Goal: Transaction & Acquisition: Book appointment/travel/reservation

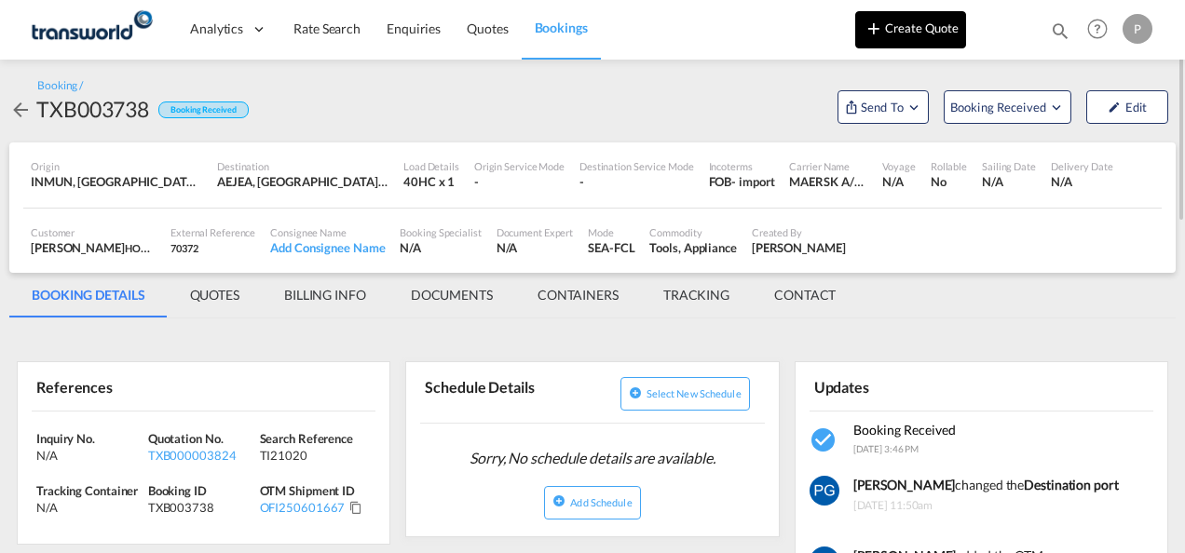
click at [911, 31] on button "Create Quote" at bounding box center [910, 29] width 111 height 37
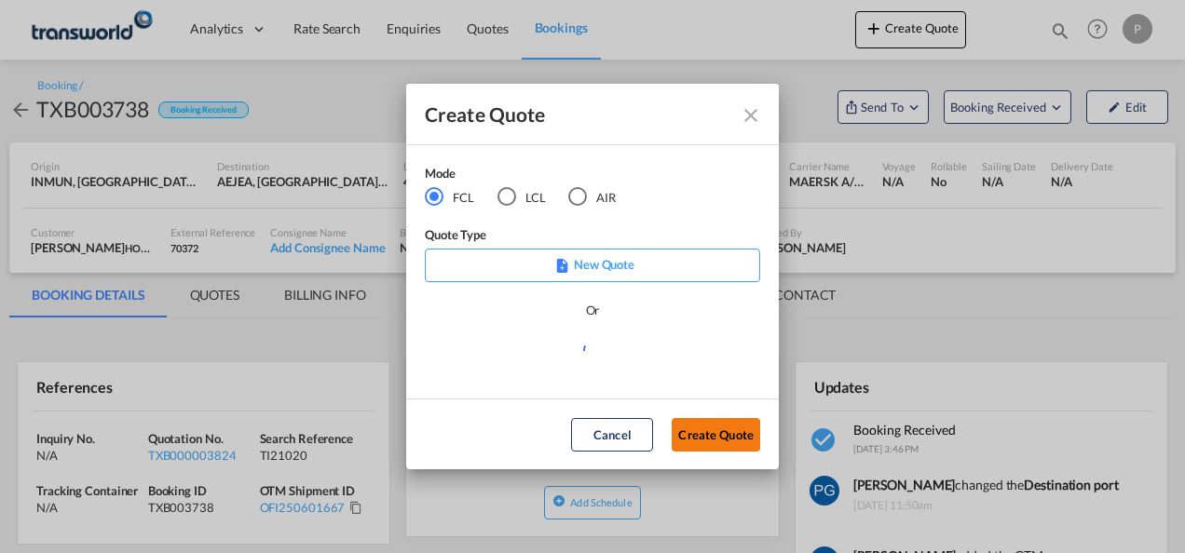
click at [717, 432] on button "Create Quote" at bounding box center [716, 435] width 89 height 34
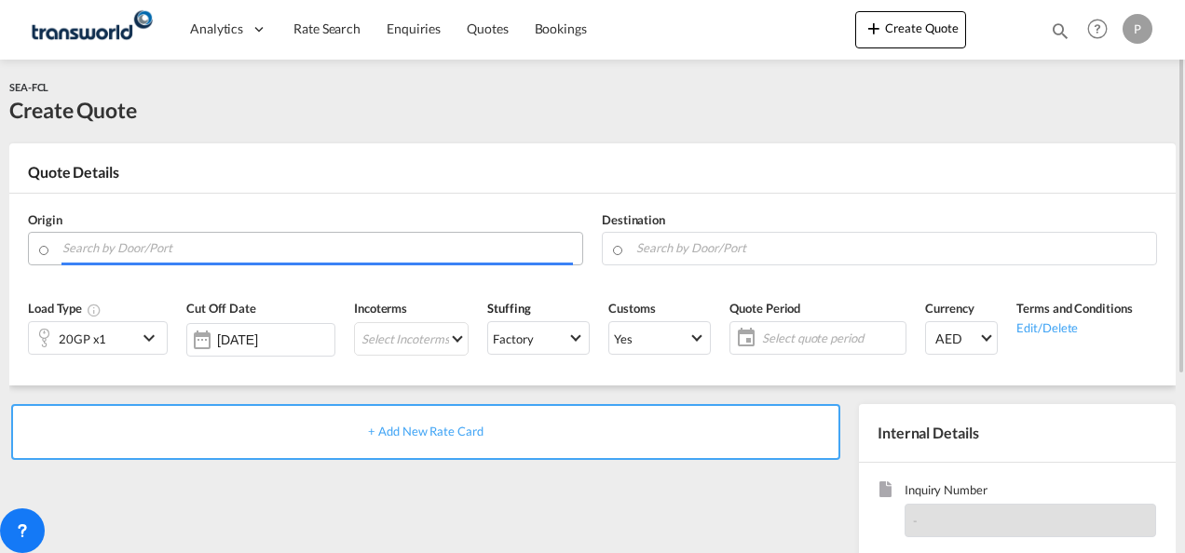
click at [202, 252] on input "Search by Door/Port" at bounding box center [317, 248] width 511 height 33
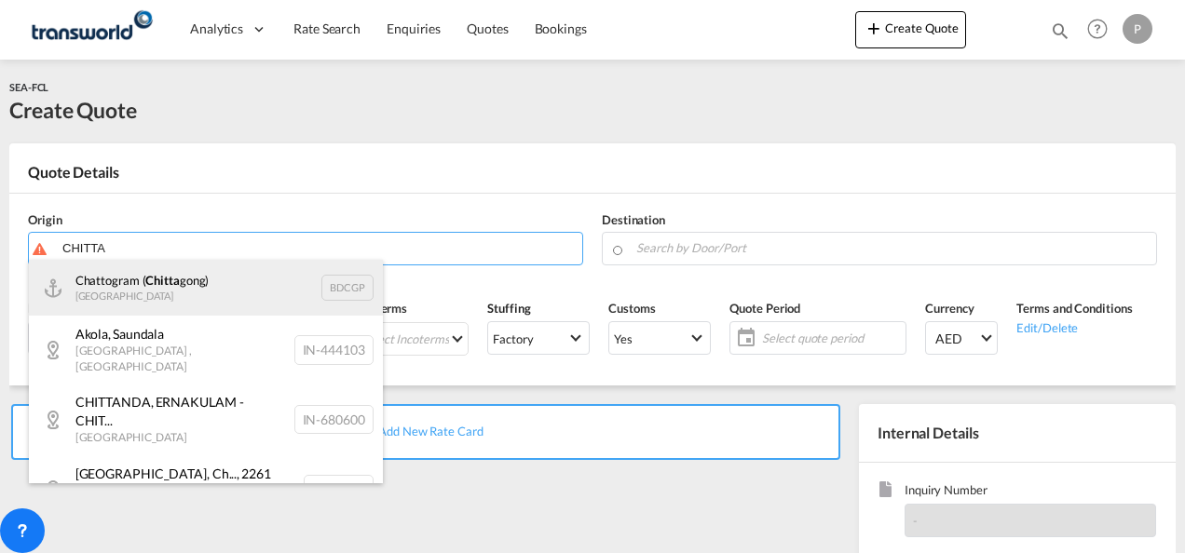
click at [177, 302] on div "Chattogram ( [PERSON_NAME]) Bangladesh BDCGP" at bounding box center [206, 288] width 354 height 56
type input "Chattogram (Chittagong), BDCGP"
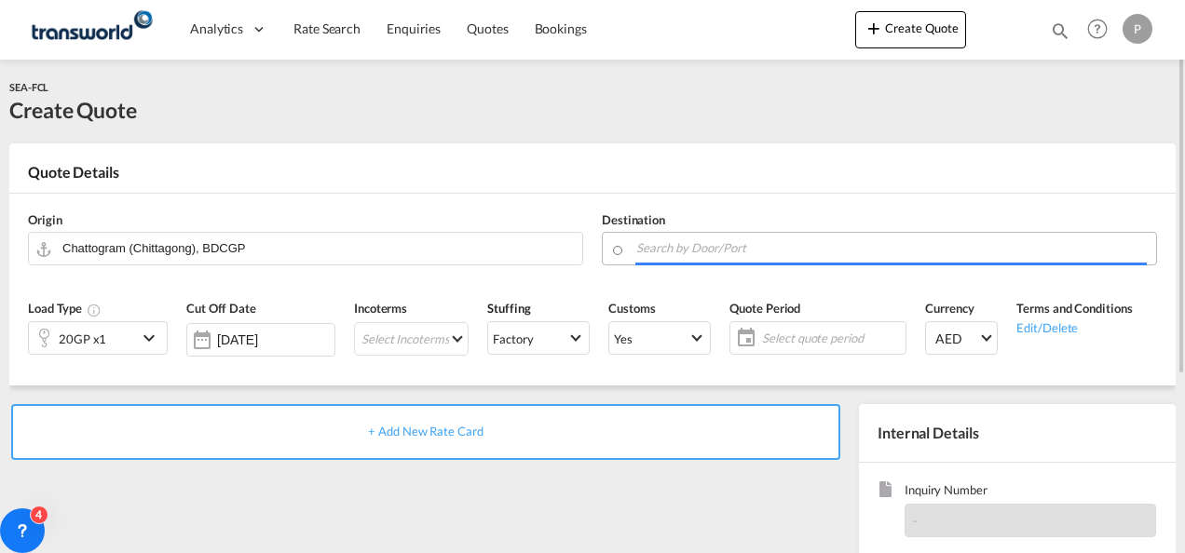
click at [657, 250] on input "Search by Door/Port" at bounding box center [891, 248] width 511 height 33
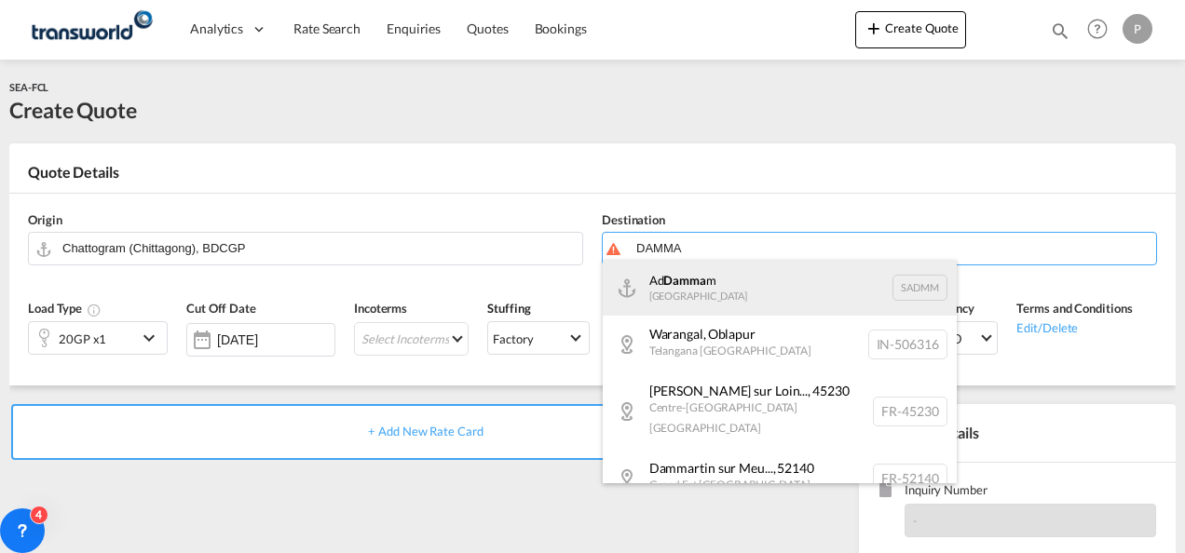
click at [692, 278] on div "Ad Damma m [GEOGRAPHIC_DATA] [GEOGRAPHIC_DATA]" at bounding box center [780, 288] width 354 height 56
type input "Ad Dammam, SADMM"
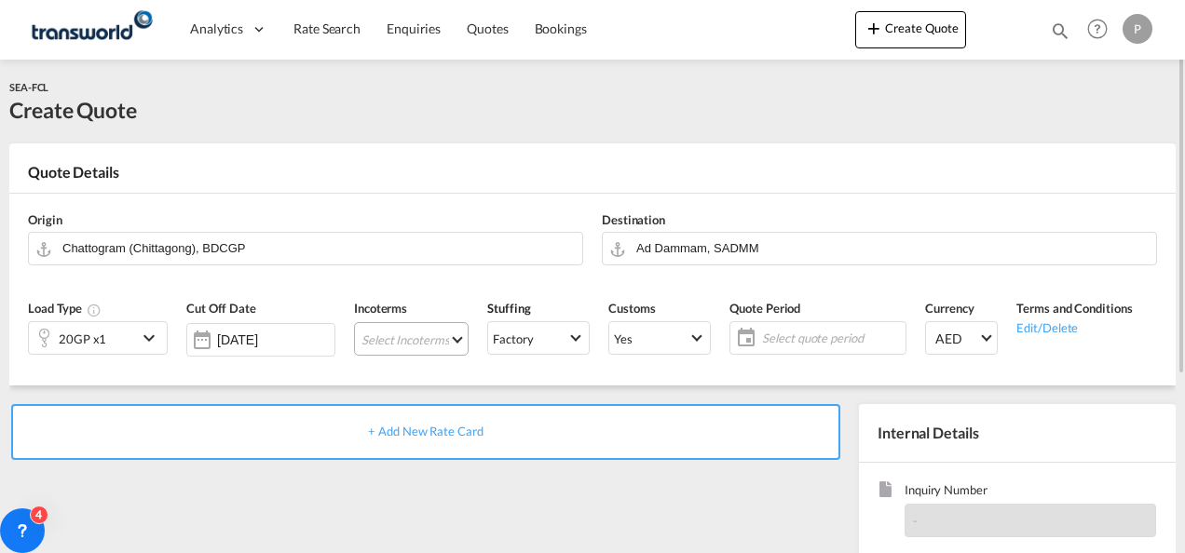
click at [378, 345] on md-select "Select Incoterms CPT - export Carrier Paid to FCA - import Free Carrier FOB - i…" at bounding box center [411, 339] width 115 height 34
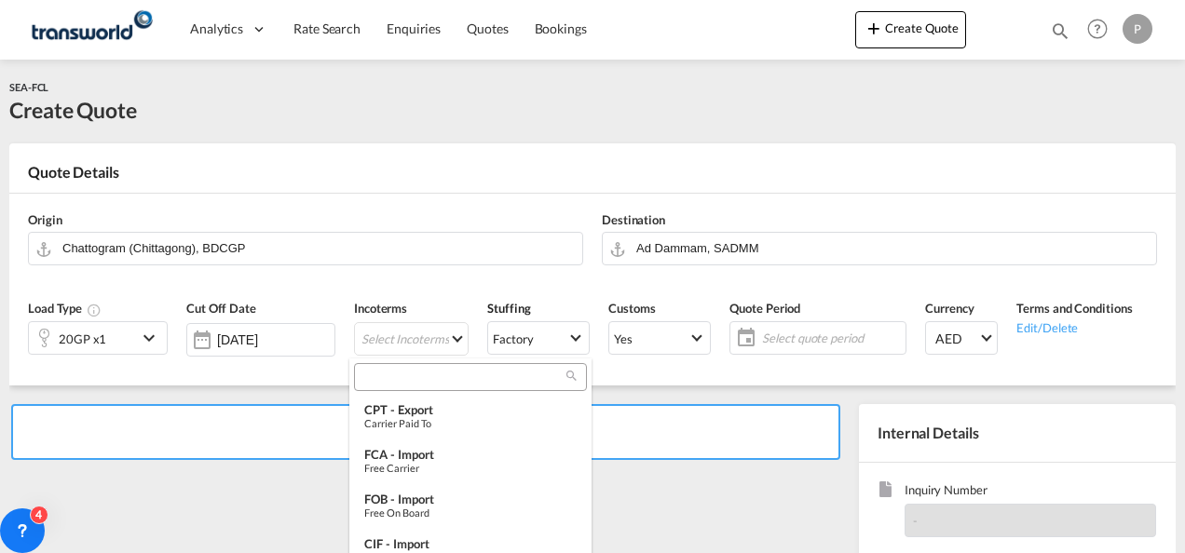
click at [383, 385] on input "search" at bounding box center [463, 377] width 207 height 17
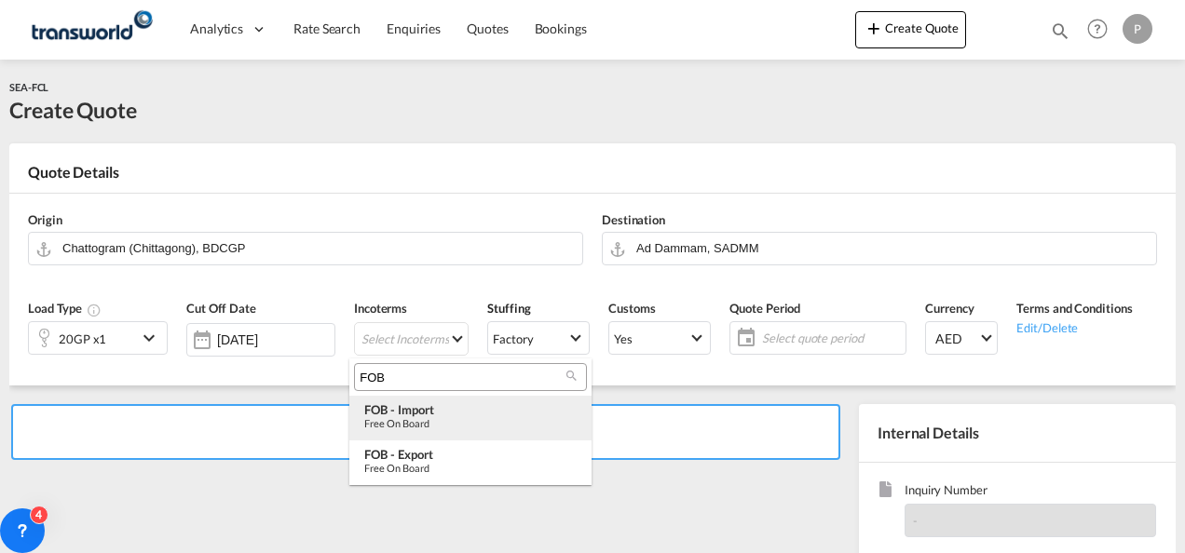
type input "FOB"
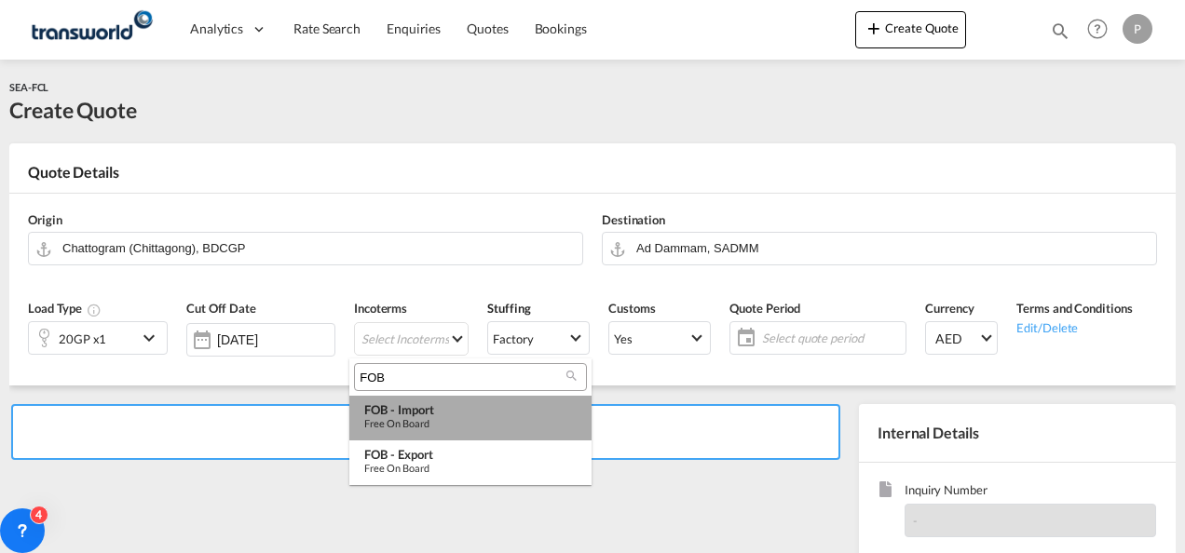
click at [394, 417] on div "Free on Board" at bounding box center [470, 423] width 212 height 12
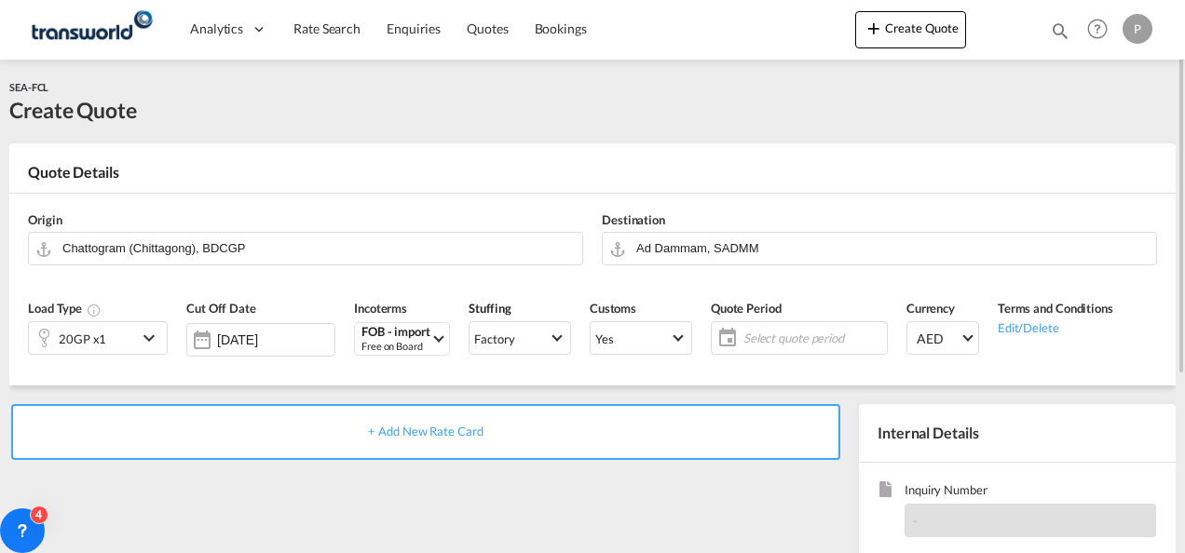
click at [766, 338] on span "Select quote period" at bounding box center [813, 338] width 139 height 17
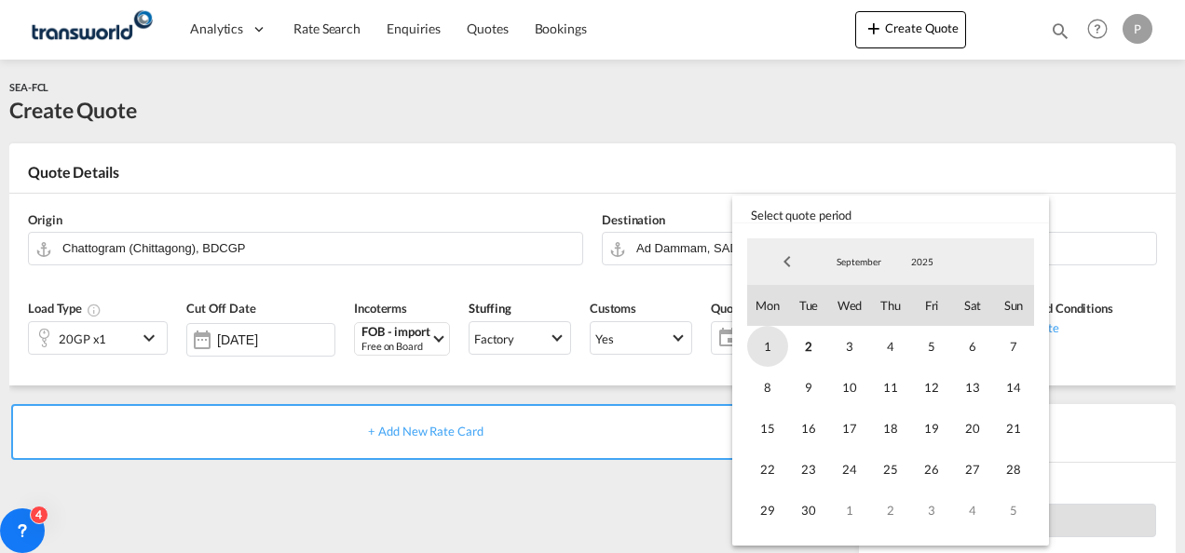
click at [778, 339] on span "1" at bounding box center [767, 346] width 41 height 41
click at [801, 495] on span "30" at bounding box center [808, 510] width 41 height 41
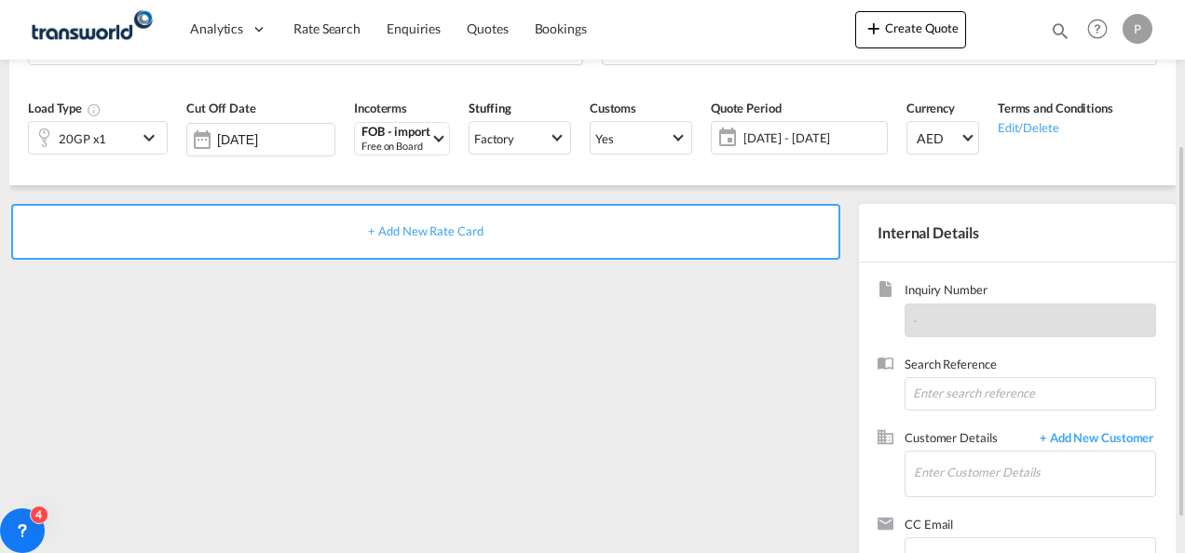
scroll to position [207, 0]
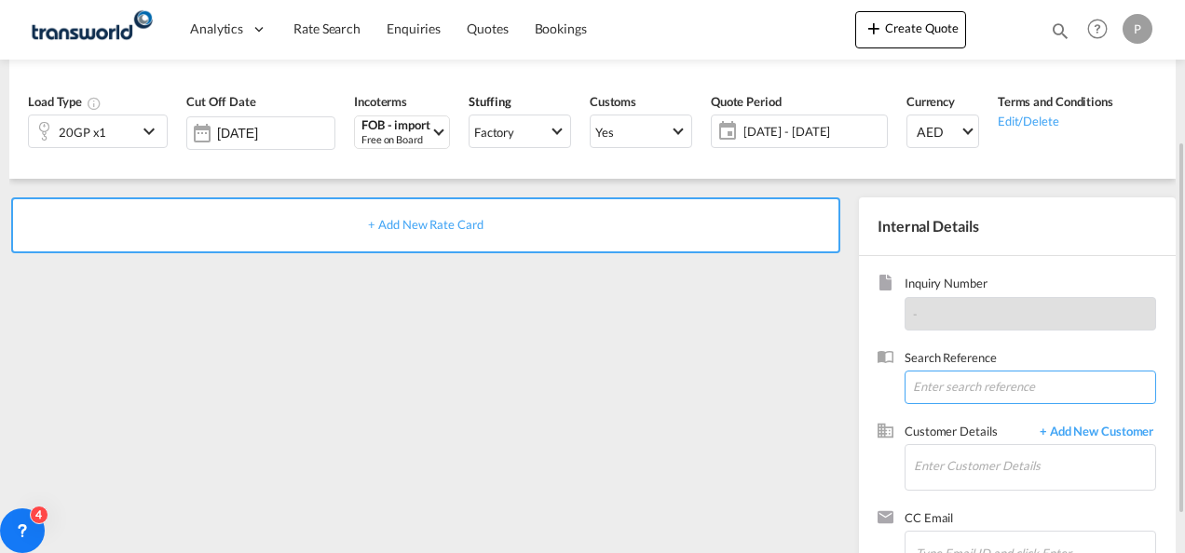
click at [935, 382] on input at bounding box center [1031, 388] width 252 height 34
type input "TWG542"
click at [948, 464] on input "Enter Customer Details" at bounding box center [1034, 466] width 241 height 42
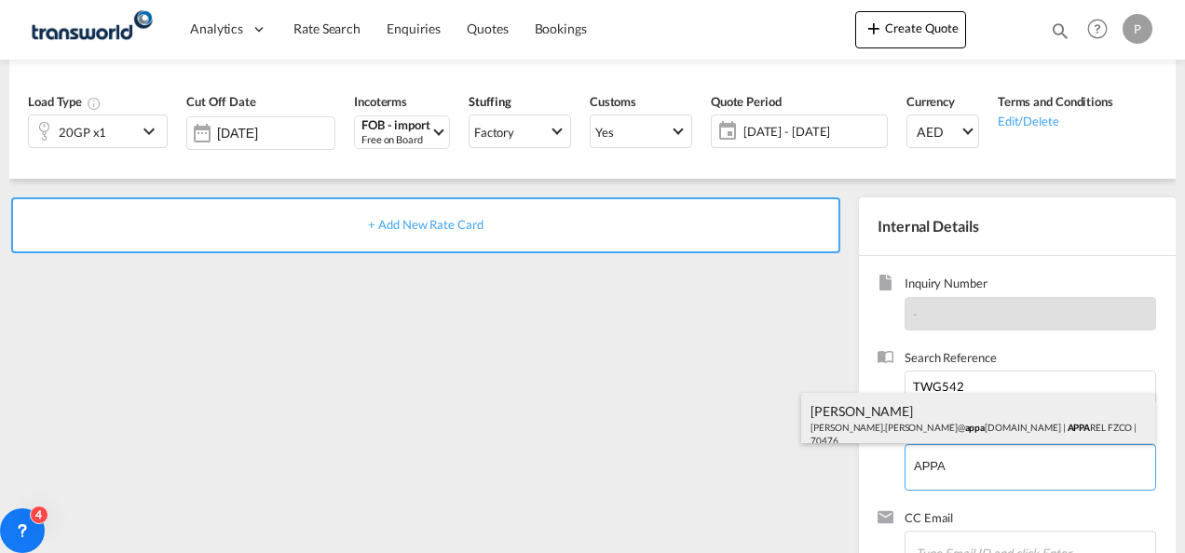
click at [915, 415] on div "[PERSON_NAME] [PERSON_NAME].[PERSON_NAME]@ appa [DOMAIN_NAME] | APPA REL FZCO |…" at bounding box center [978, 424] width 354 height 63
type input "APPAREL FZCO, [PERSON_NAME], [PERSON_NAME][EMAIL_ADDRESS][PERSON_NAME][DOMAIN_N…"
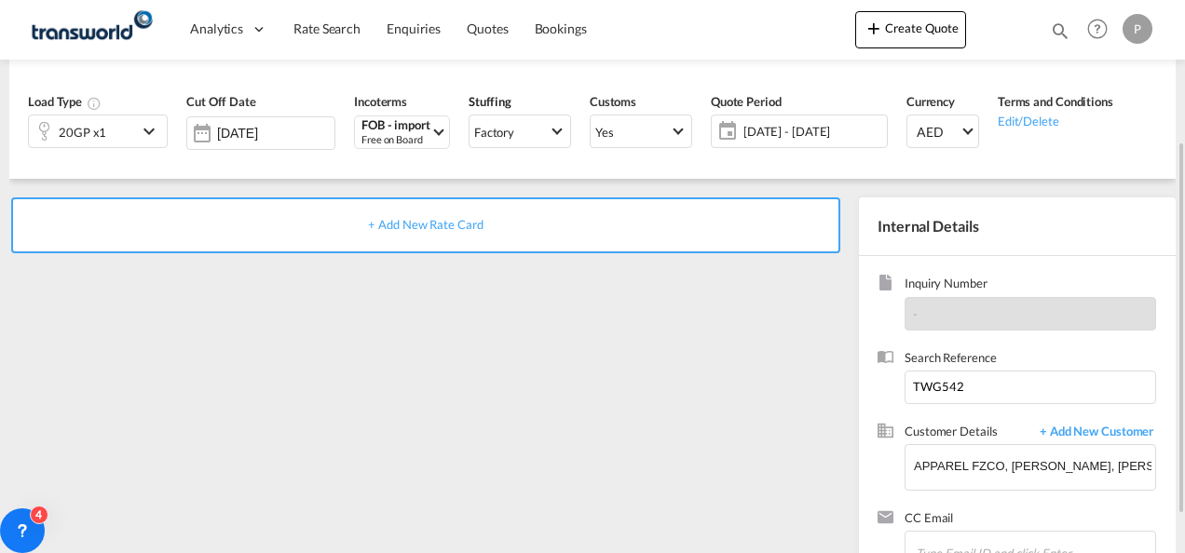
click at [444, 219] on span "+ Add New Rate Card" at bounding box center [425, 224] width 115 height 15
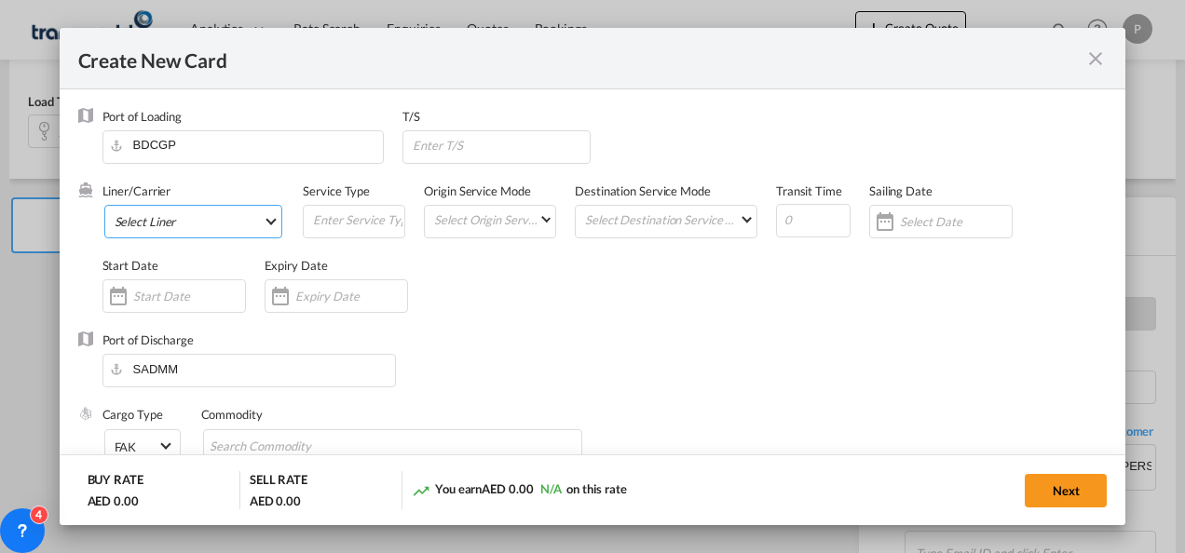
click at [149, 222] on md-select "Select Liner" at bounding box center [193, 222] width 179 height 34
type input "Basic Ocean Freight"
select select "per equipment"
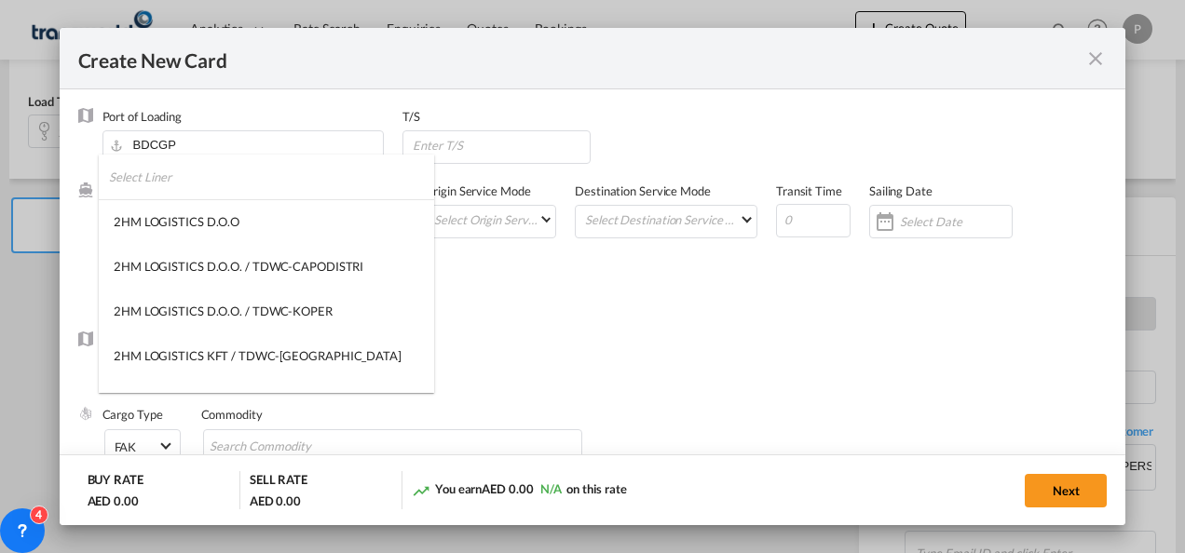
click at [188, 177] on input "search" at bounding box center [271, 177] width 325 height 45
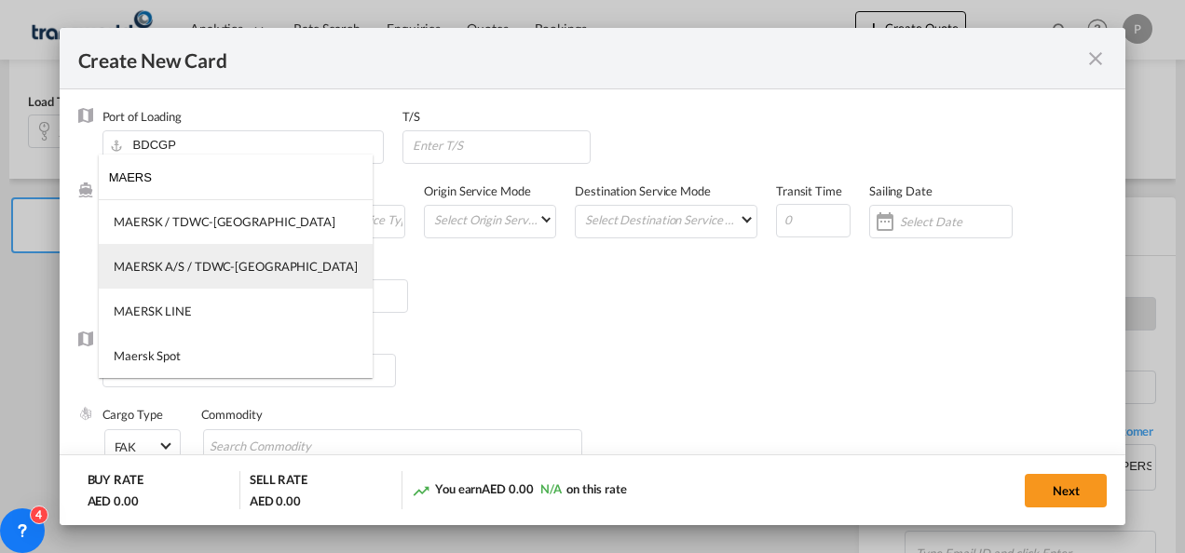
type input "MAERS"
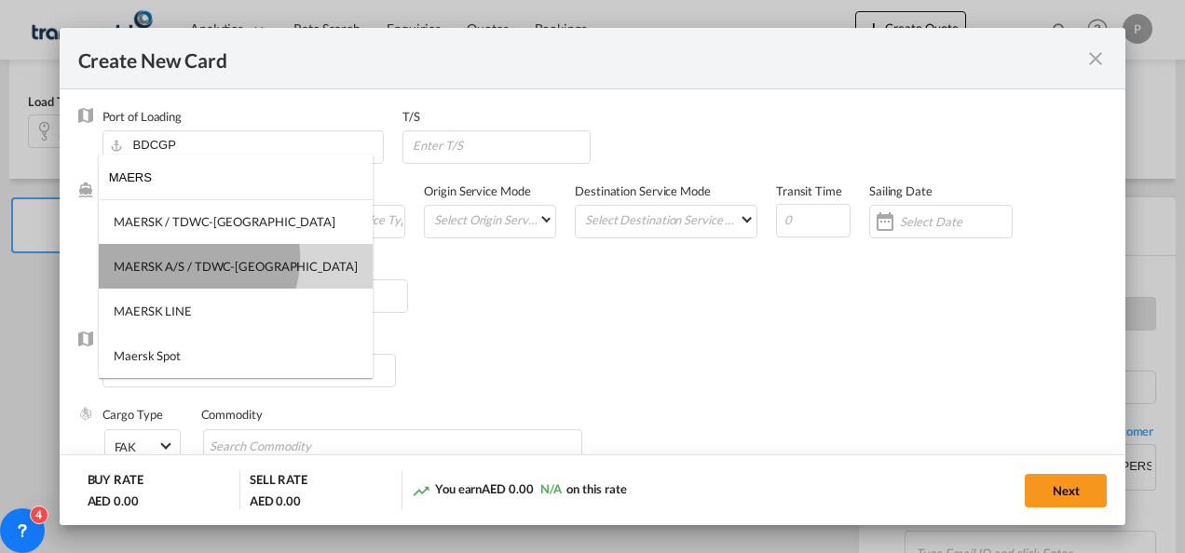
click at [198, 259] on div "MAERSK A/S / TDWC-[GEOGRAPHIC_DATA]" at bounding box center [236, 266] width 244 height 17
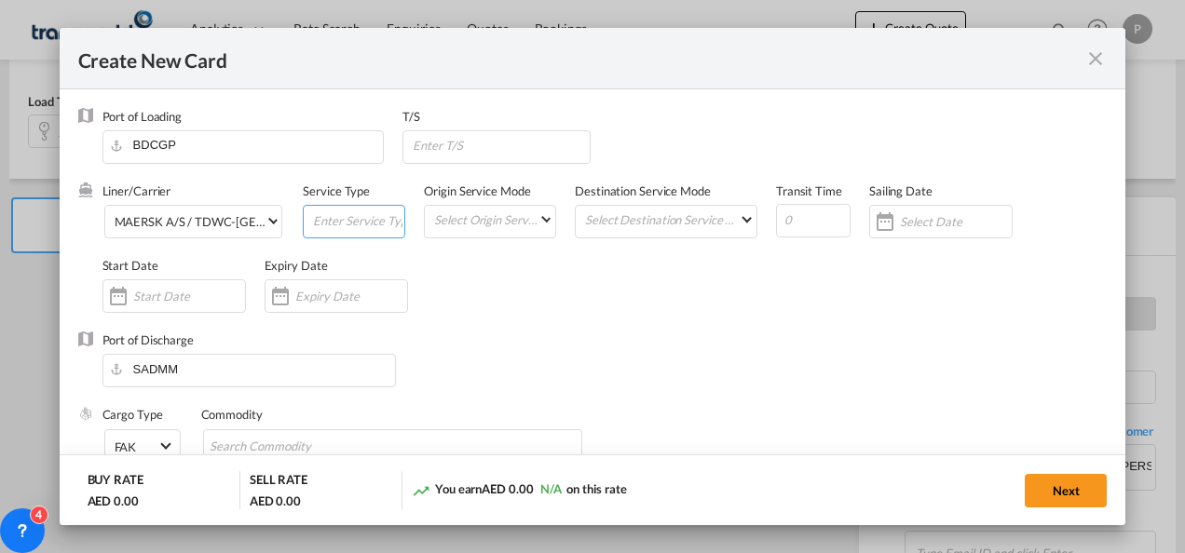
click at [333, 222] on input "Create New CardPort ..." at bounding box center [357, 220] width 93 height 28
type input "FOB IMPORT"
click at [355, 302] on input "Create New CardPort ..." at bounding box center [351, 296] width 112 height 15
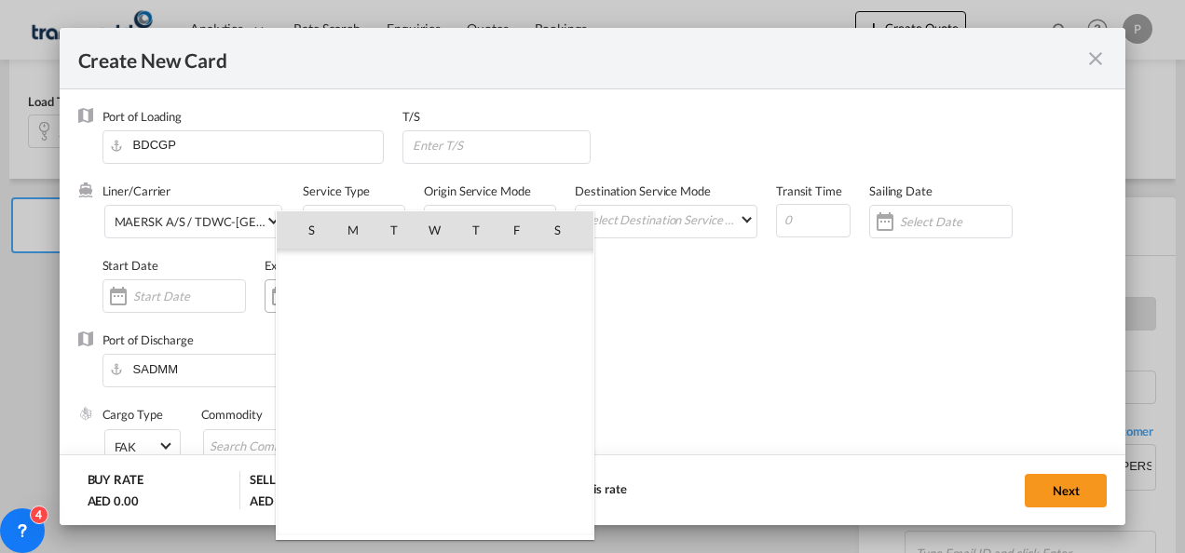
scroll to position [431600, 0]
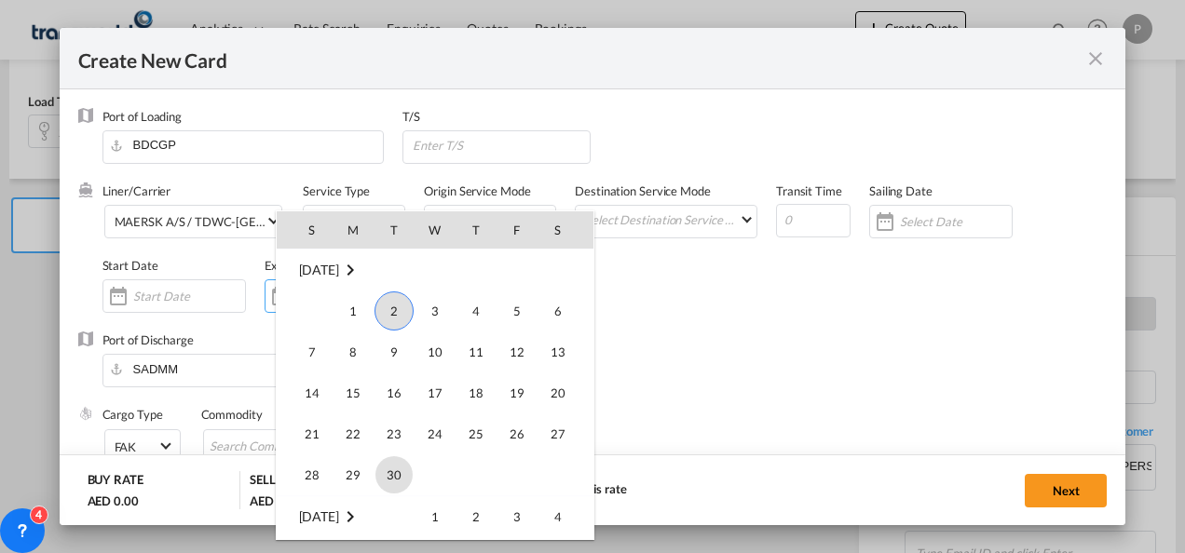
click at [391, 457] on span "30" at bounding box center [393, 475] width 37 height 37
type input "[DATE]"
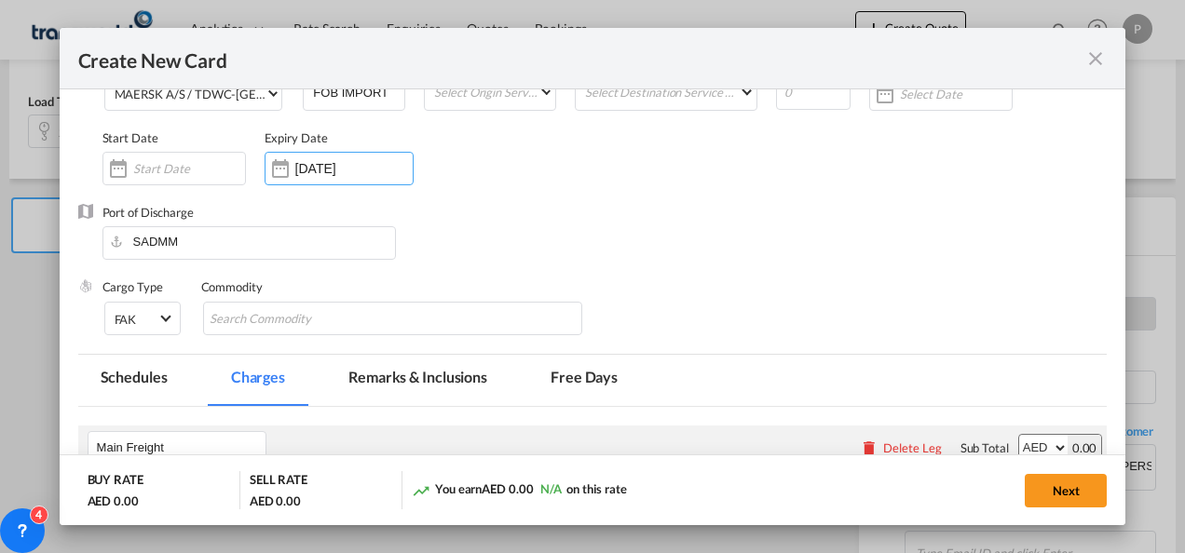
scroll to position [136, 0]
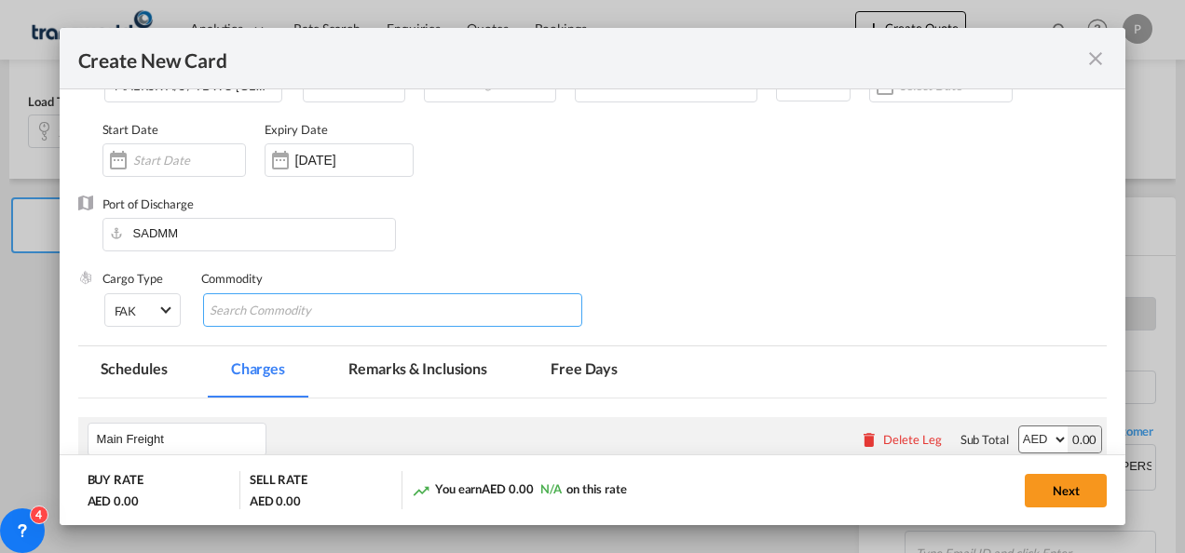
click at [346, 313] on input "Chips input." at bounding box center [295, 311] width 171 height 30
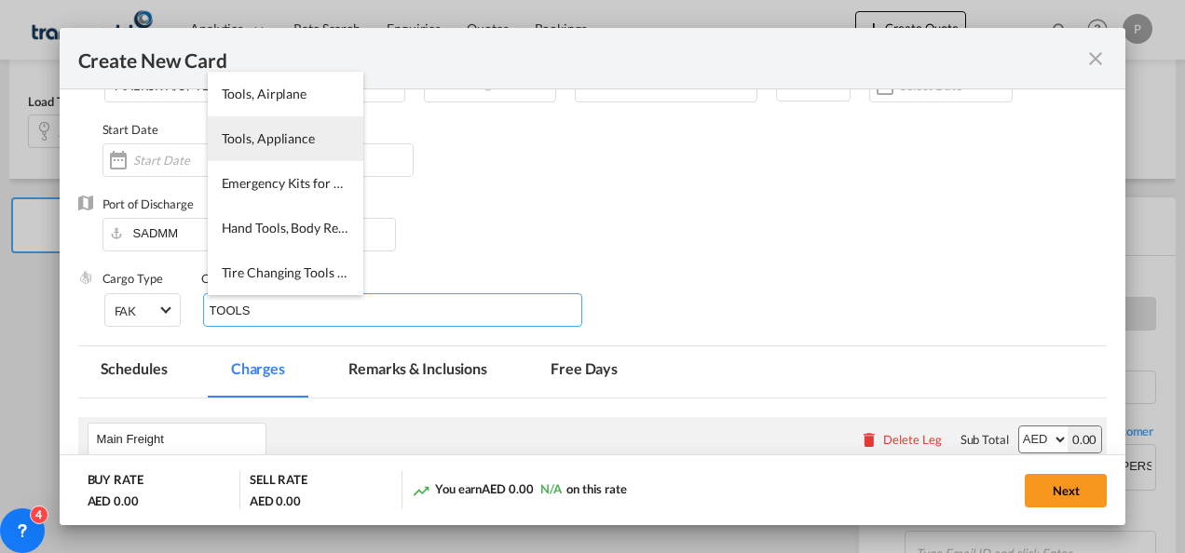
type input "TOOLS"
click at [265, 136] on span "Tools, Appliance" at bounding box center [268, 138] width 93 height 16
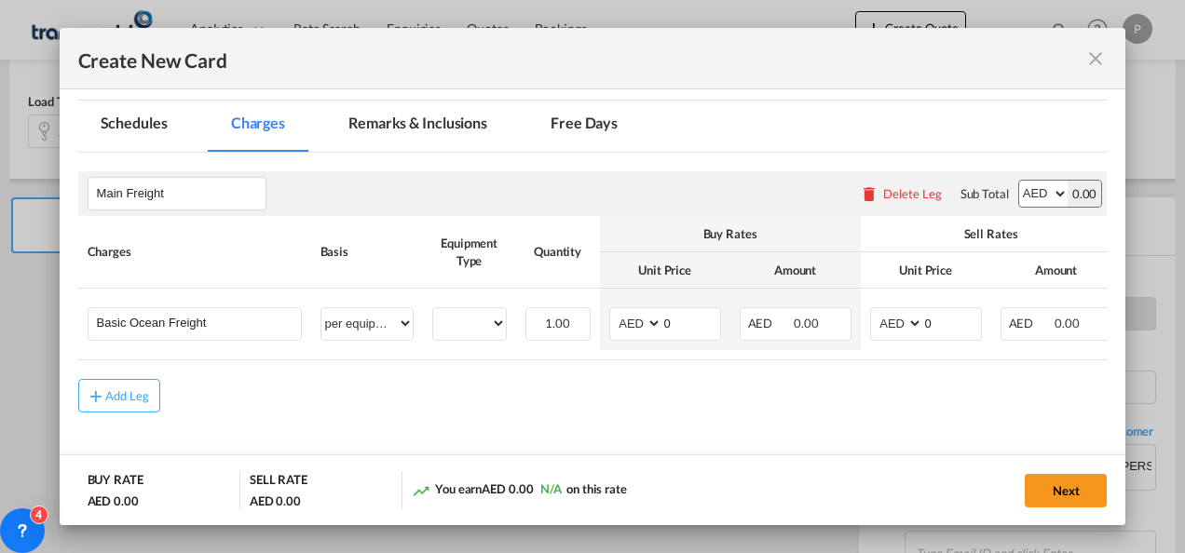
scroll to position [420, 0]
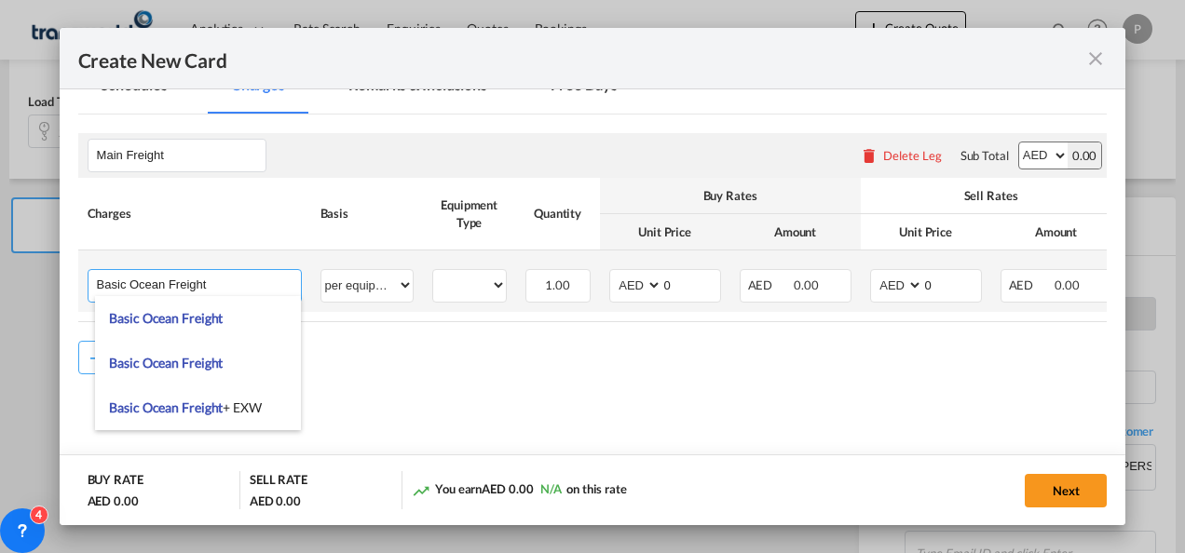
click at [209, 285] on input "Basic Ocean Freight" at bounding box center [199, 284] width 204 height 28
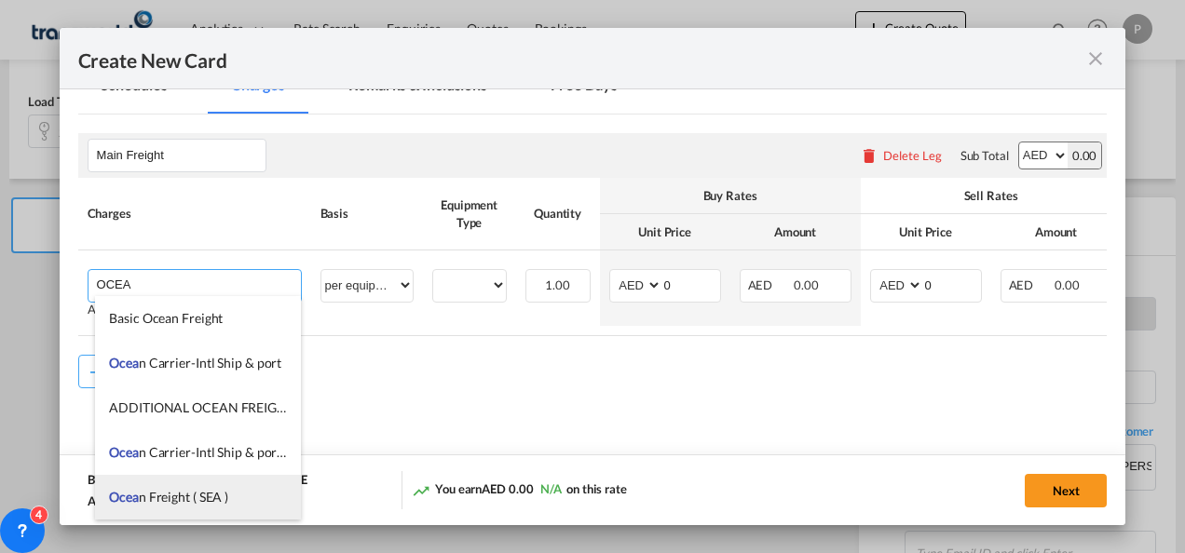
click at [195, 501] on span "Ocea n Freight ( SEA )" at bounding box center [168, 497] width 119 height 16
type input "Ocean Freight ( SEA )"
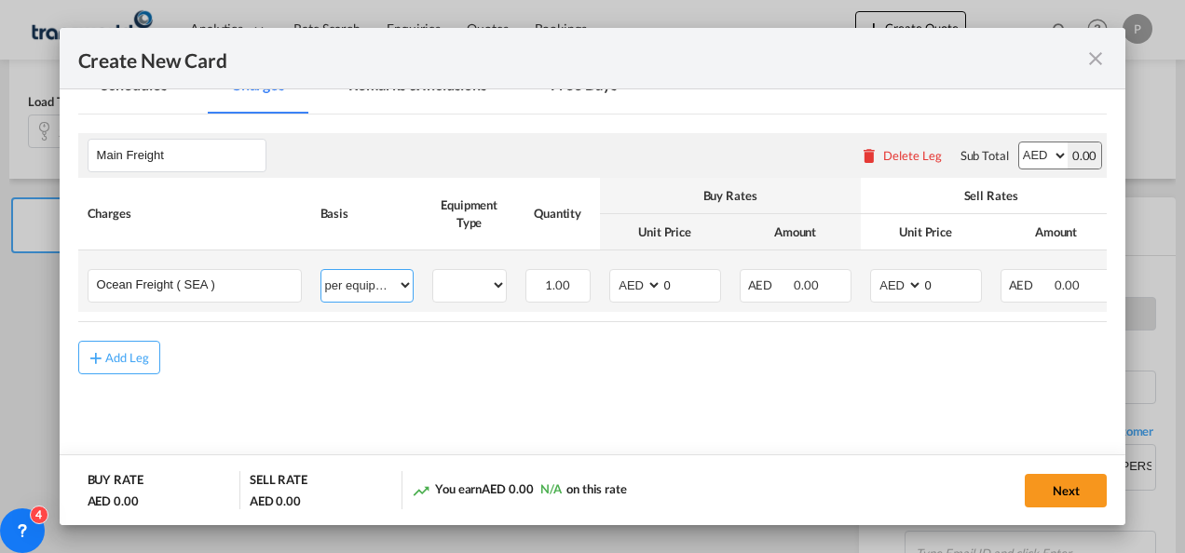
click at [384, 272] on select "per equipment per container per B/L per shipping bill per shipment % on freight…" at bounding box center [366, 285] width 91 height 30
select select "per shipment"
click at [321, 270] on select "per equipment per container per B/L per shipping bill per shipment % on freight…" at bounding box center [366, 285] width 91 height 30
click at [628, 276] on select "AED AFN ALL AMD ANG AOA ARS AUD AWG AZN BAM BBD BDT BGN BHD BIF BMD BND [PERSON…" at bounding box center [637, 285] width 48 height 25
select select "string:USD"
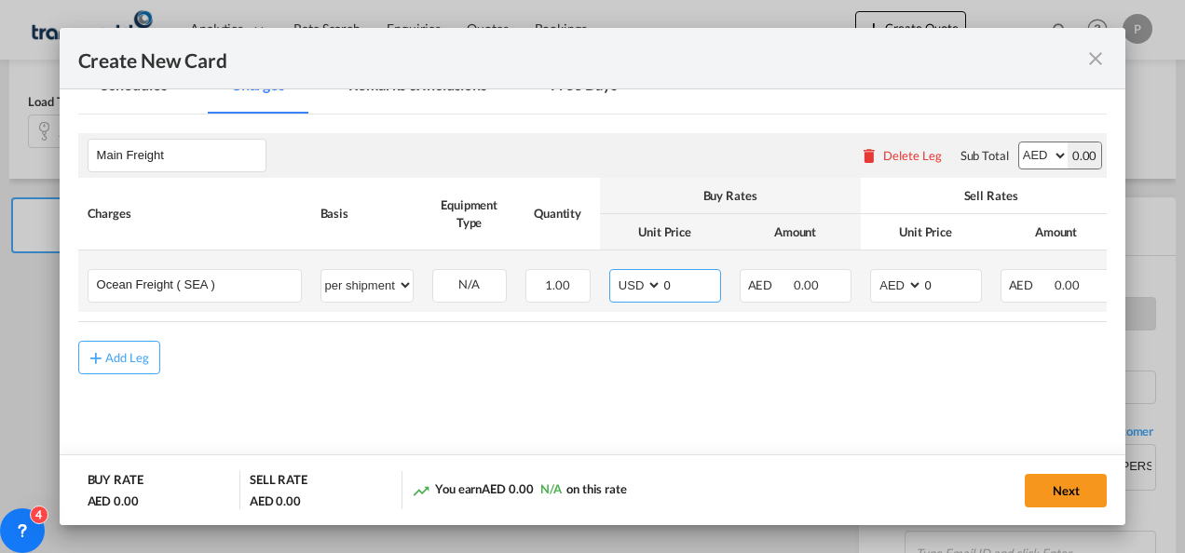
click at [613, 273] on select "AED AFN ALL AMD ANG AOA ARS AUD AWG AZN BAM BBD BDT BGN BHD BIF BMD BND [PERSON…" at bounding box center [637, 285] width 48 height 25
click at [688, 295] on input "0" at bounding box center [691, 284] width 58 height 28
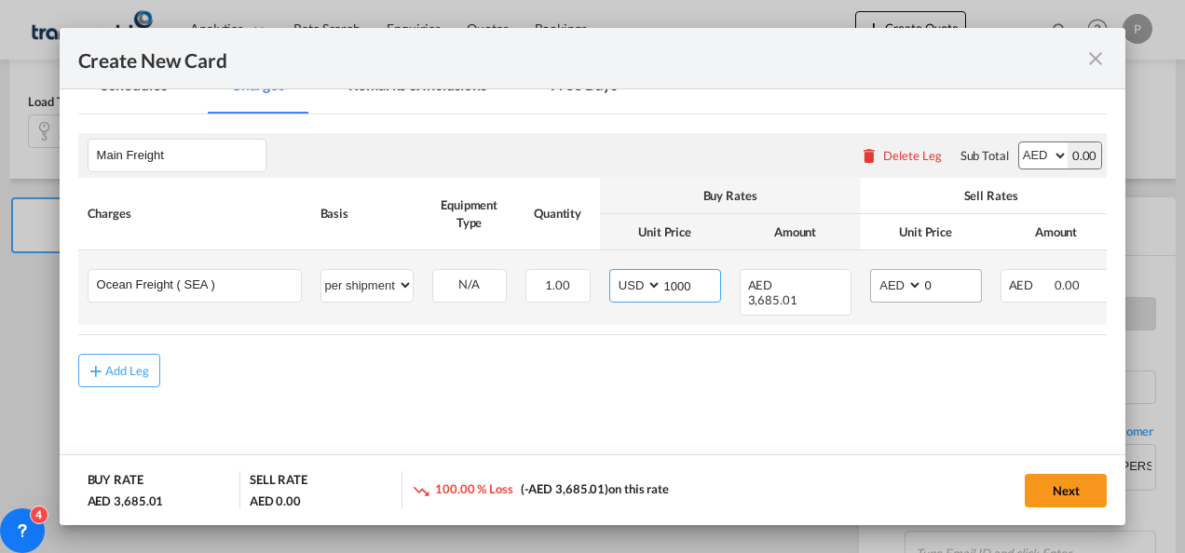
type input "1000"
click at [891, 281] on select "AED AFN ALL AMD ANG AOA ARS AUD AWG AZN BAM BBD BDT BGN BHD BIF BMD BND [PERSON…" at bounding box center [898, 285] width 48 height 25
select select "string:USD"
click at [874, 273] on select "AED AFN ALL AMD ANG AOA ARS AUD AWG AZN BAM BBD BDT BGN BHD BIF BMD BND [PERSON…" at bounding box center [898, 285] width 48 height 25
click at [937, 280] on input "0" at bounding box center [952, 284] width 58 height 28
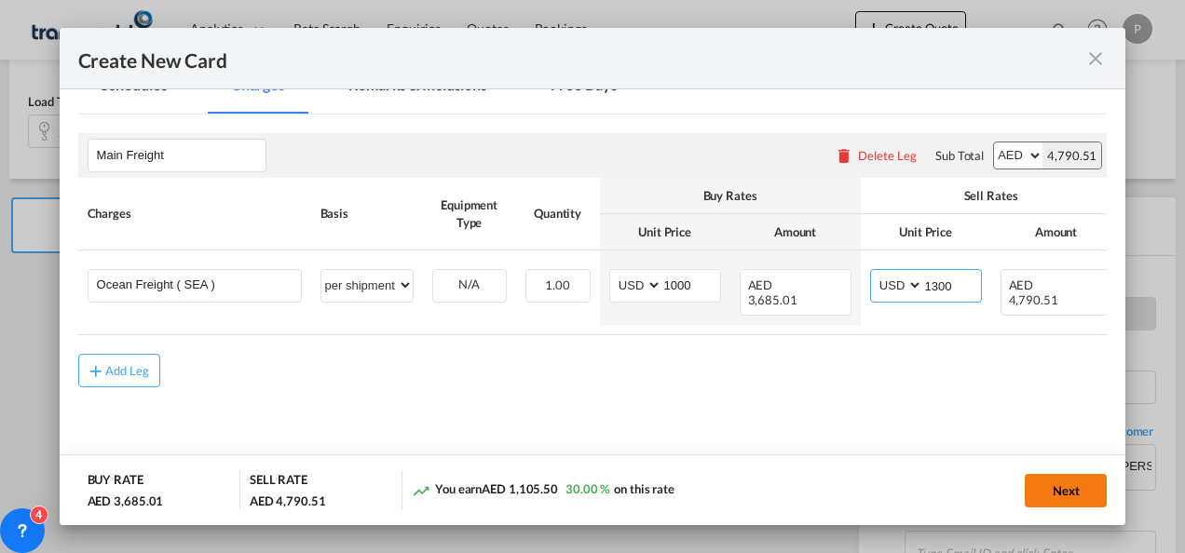
type input "1300"
click at [1058, 496] on button "Next" at bounding box center [1066, 491] width 82 height 34
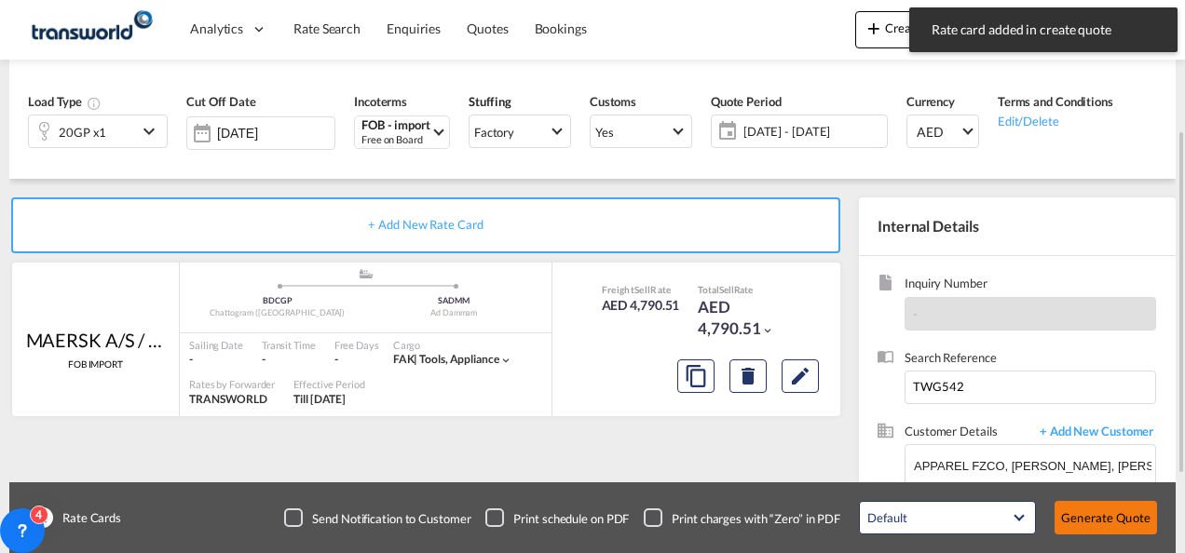
click at [1081, 515] on button "Generate Quote" at bounding box center [1106, 518] width 102 height 34
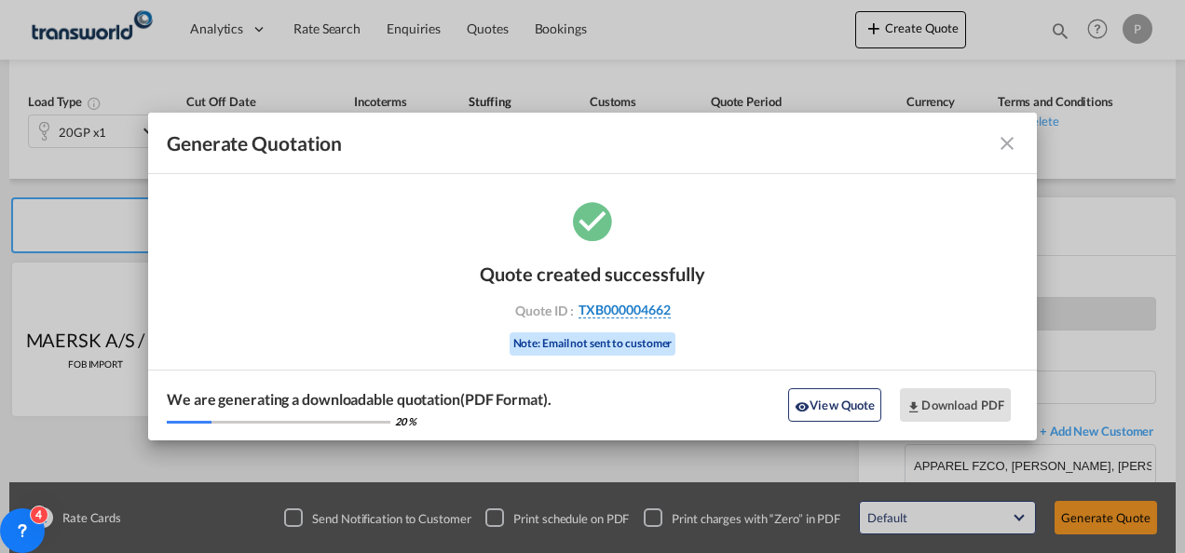
click at [660, 311] on span "TXB000004662" at bounding box center [625, 310] width 92 height 17
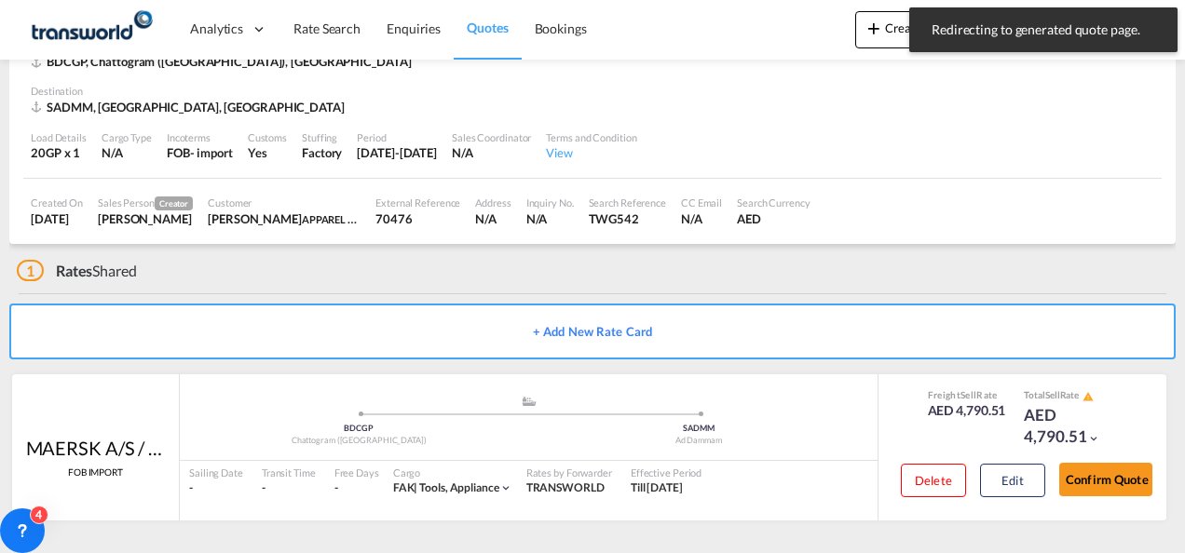
scroll to position [116, 0]
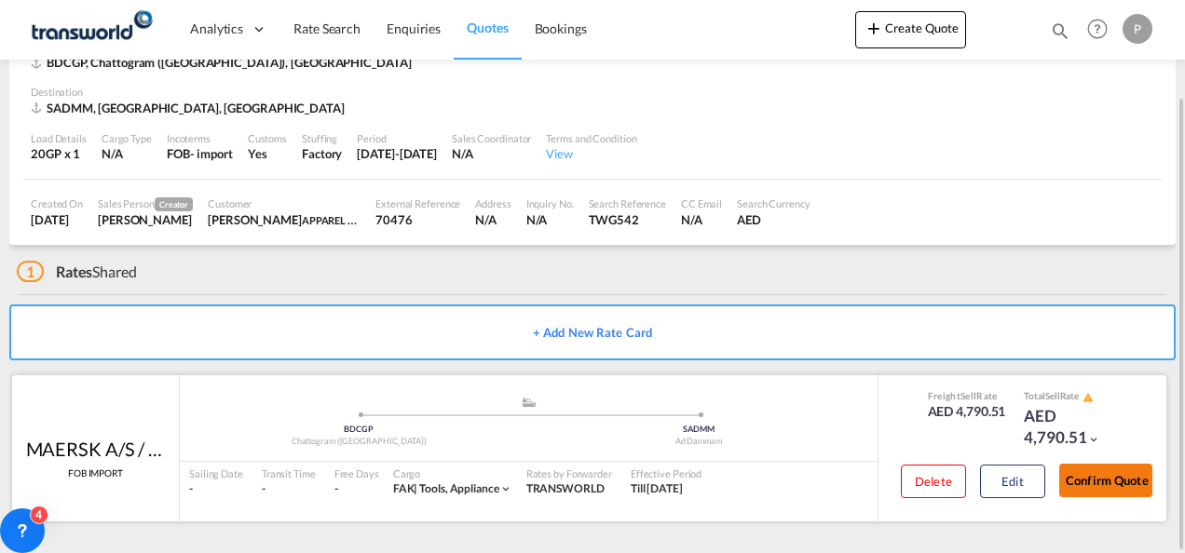
click at [1107, 473] on button "Confirm Quote" at bounding box center [1105, 481] width 93 height 34
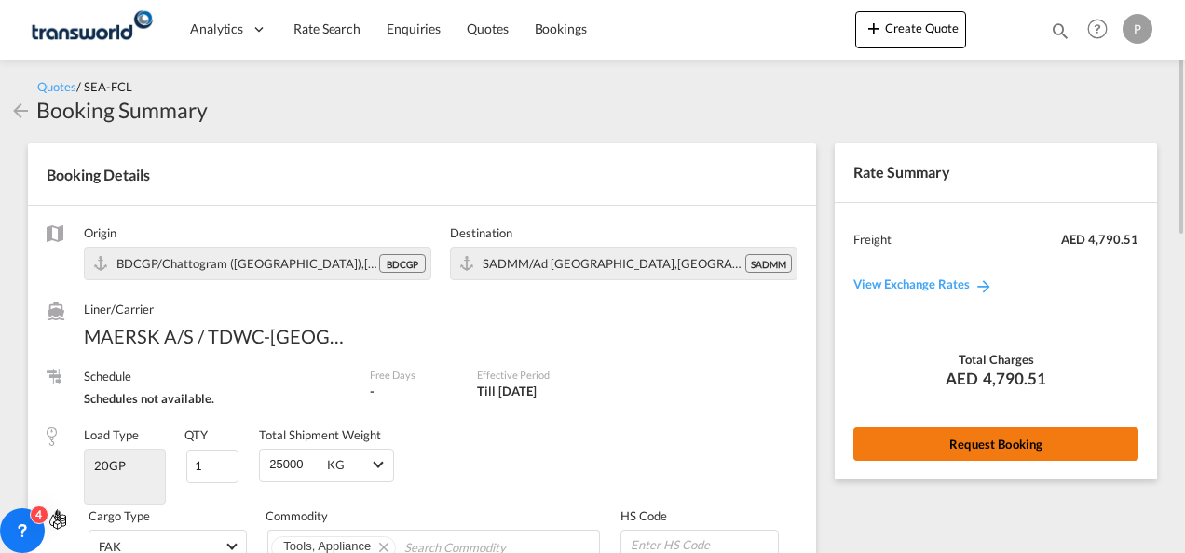
click at [901, 431] on button "Request Booking" at bounding box center [995, 445] width 285 height 34
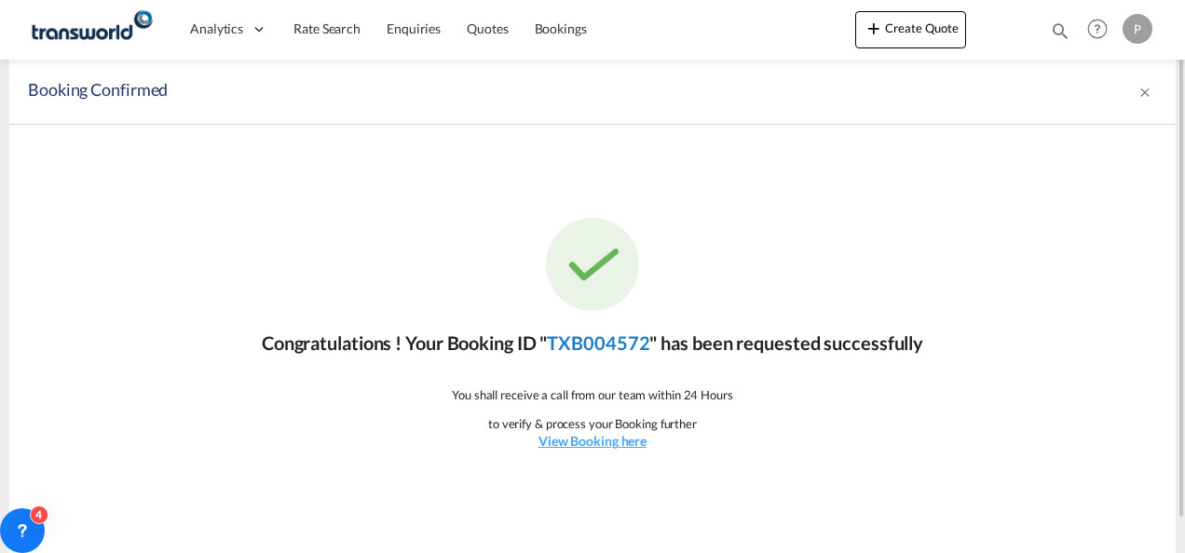
click at [602, 339] on link "TXB004572" at bounding box center [598, 343] width 102 height 22
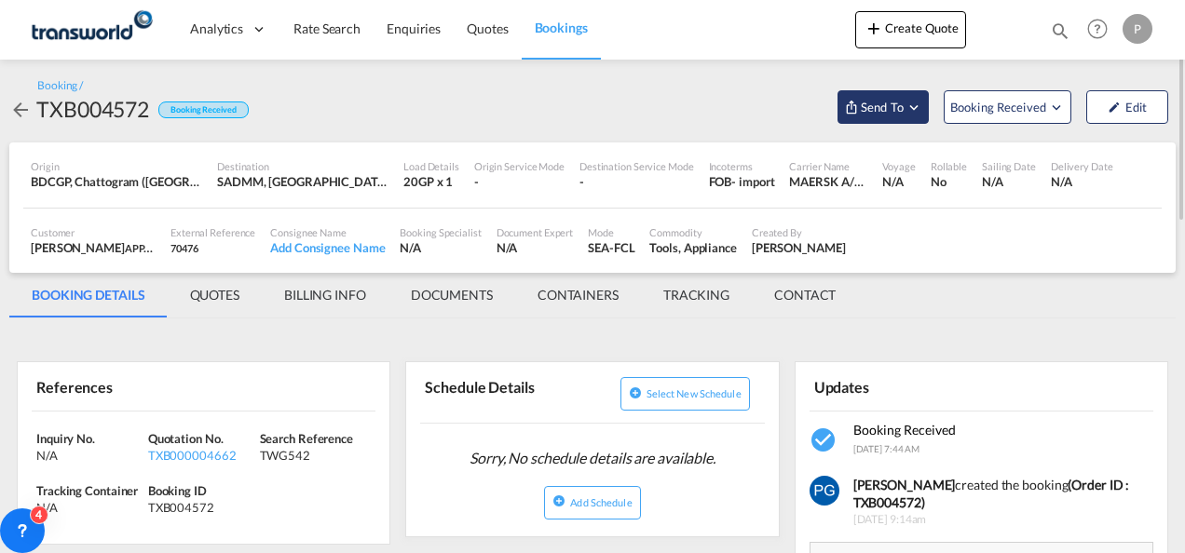
click at [895, 118] on button "Send To" at bounding box center [883, 107] width 91 height 34
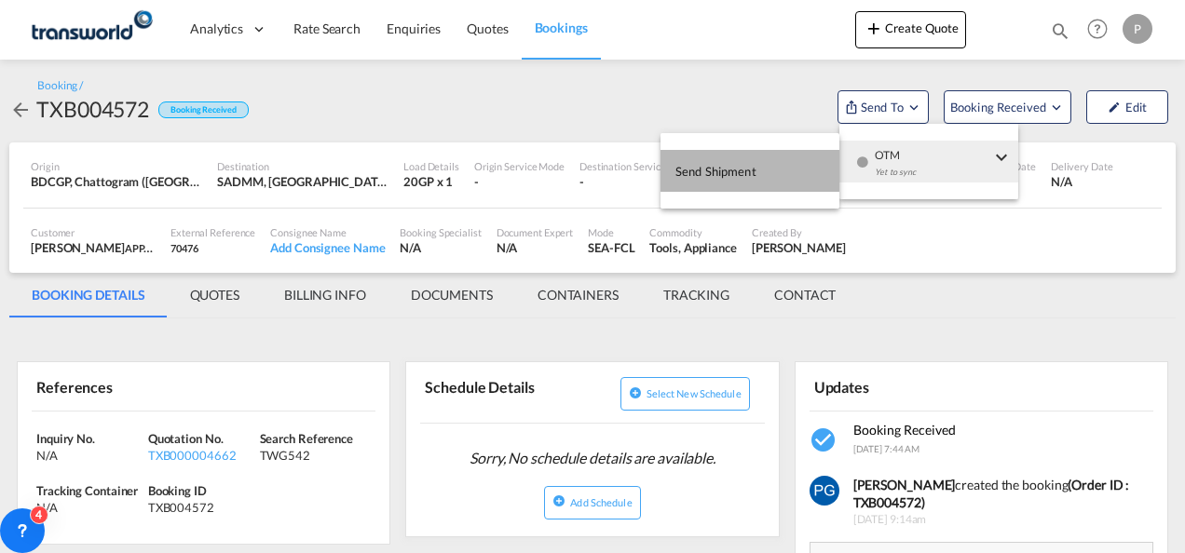
click at [781, 166] on button "Send Shipment" at bounding box center [750, 171] width 179 height 42
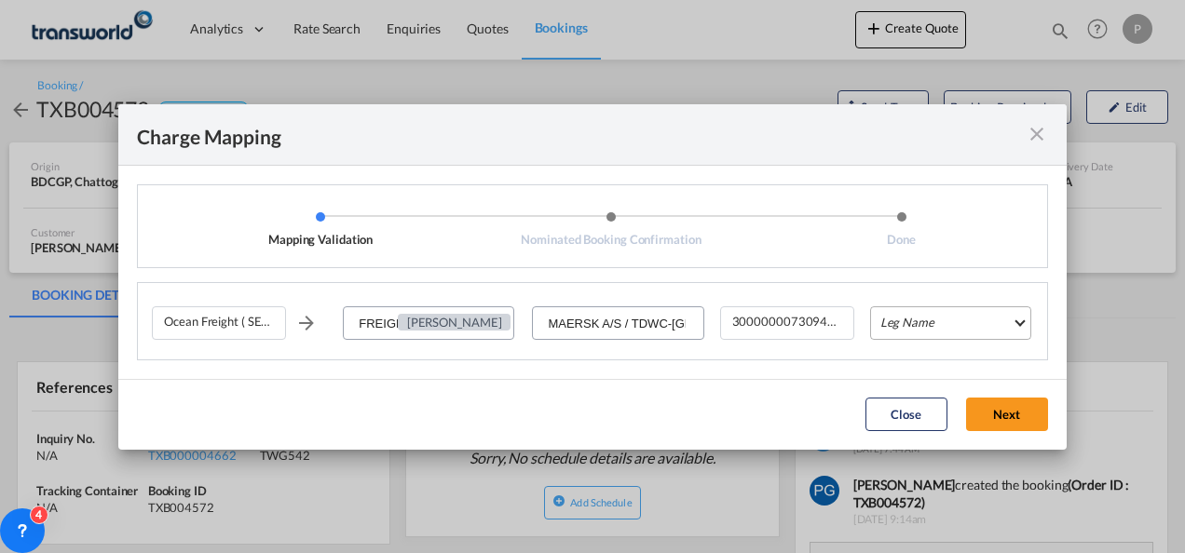
click at [928, 323] on md-select "Leg Name HANDLING ORIGIN VESSEL HANDLING DESTINATION OTHERS TL PICK UP CUSTOMS …" at bounding box center [950, 324] width 161 height 34
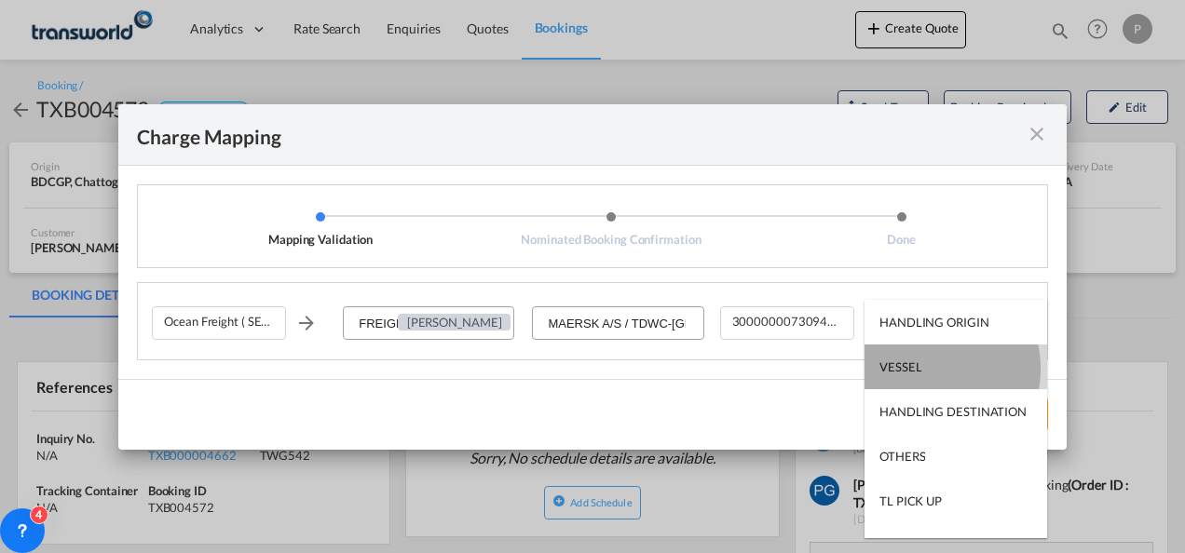
click at [928, 369] on md-option "VESSEL" at bounding box center [956, 367] width 183 height 45
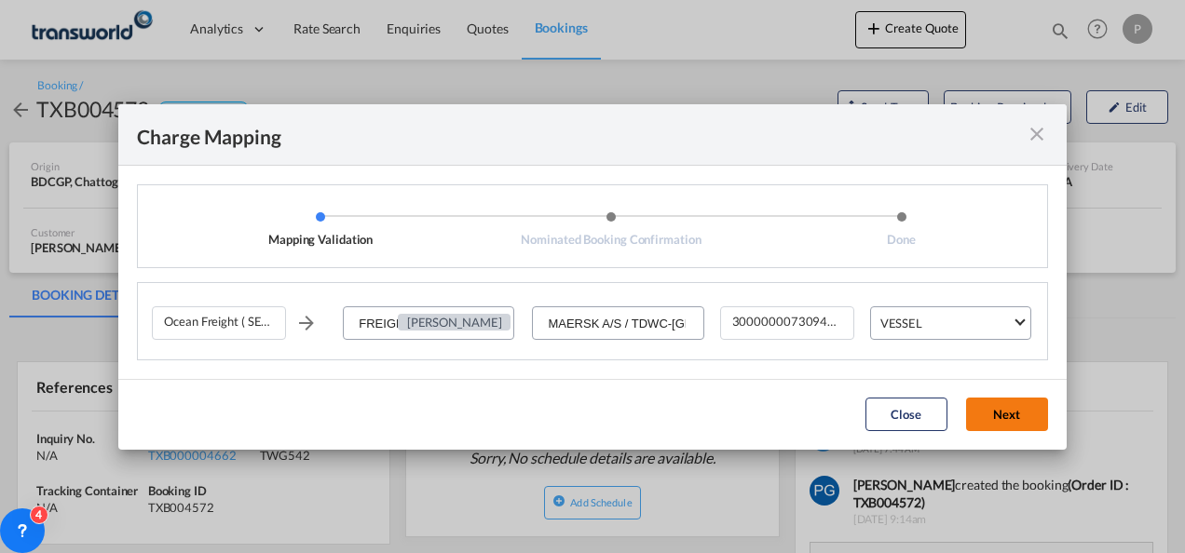
click at [1005, 417] on button "Next" at bounding box center [1007, 415] width 82 height 34
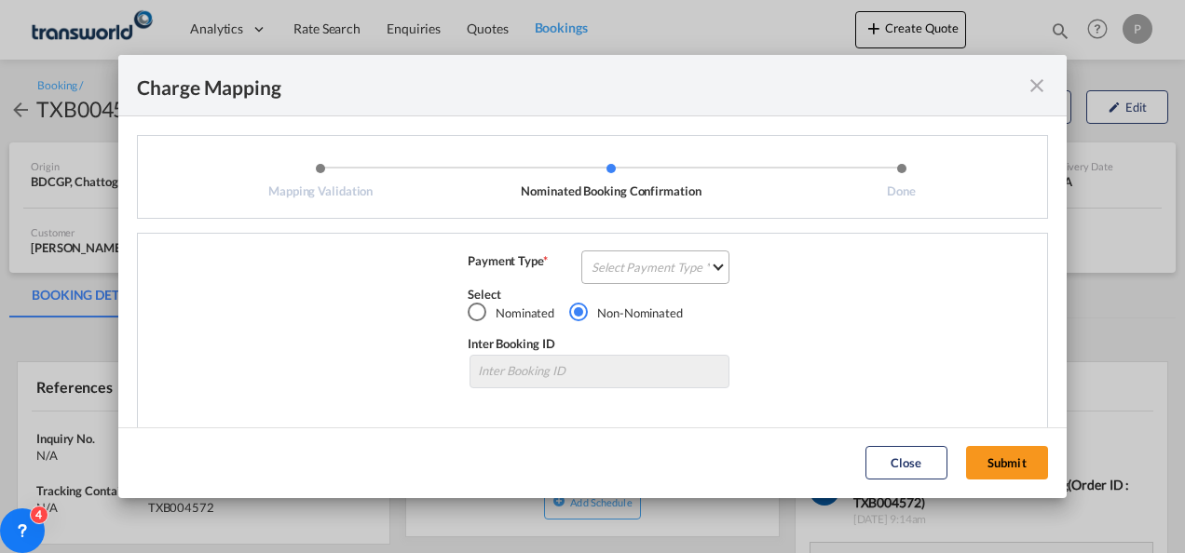
click at [671, 265] on md-select "Select Payment Type COLLECT PREPAID" at bounding box center [655, 268] width 148 height 34
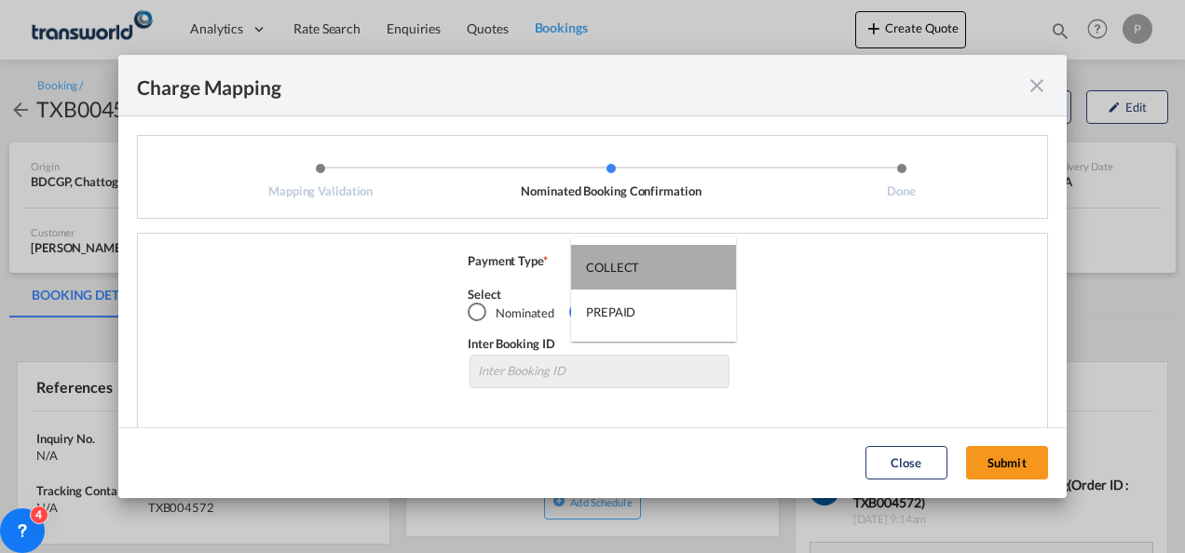
click at [671, 265] on md-option "COLLECT" at bounding box center [653, 267] width 165 height 45
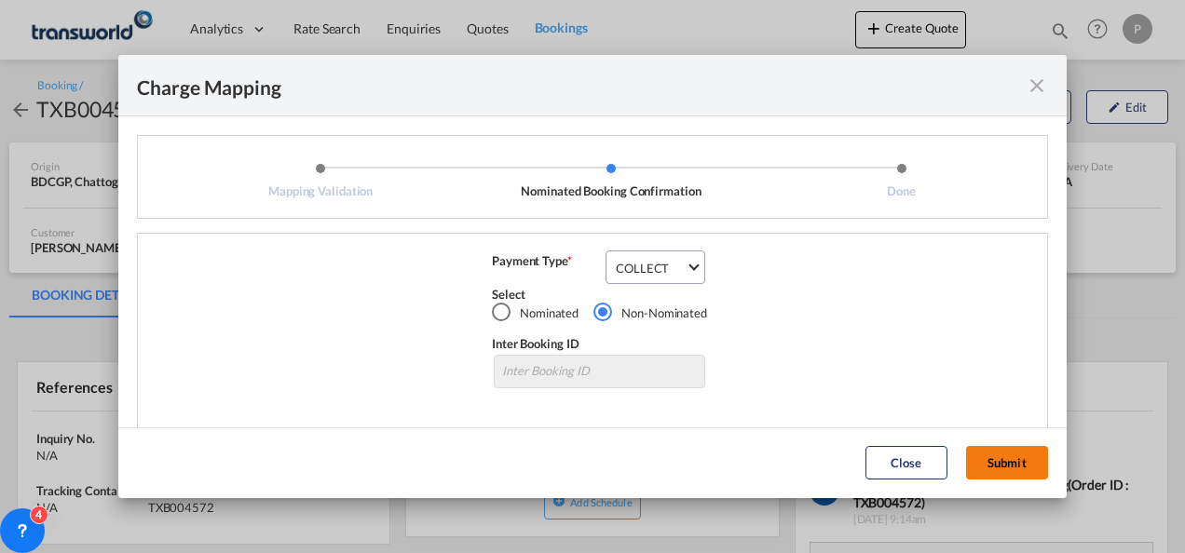
click at [1019, 462] on button "Submit" at bounding box center [1007, 463] width 82 height 34
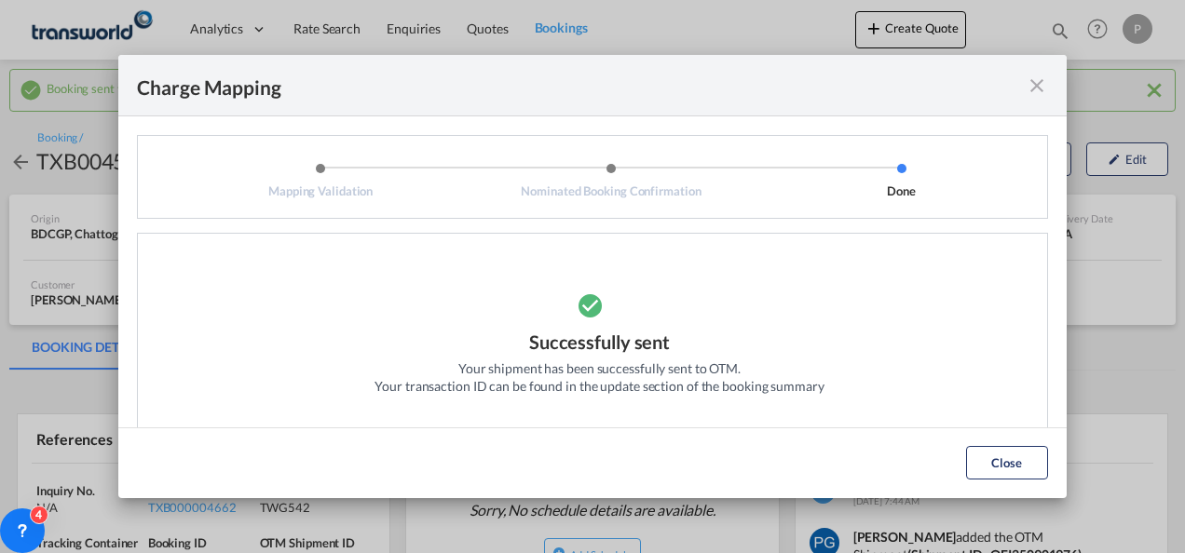
click at [1034, 80] on md-icon "icon-close fg-AAA8AD cursor" at bounding box center [1037, 86] width 22 height 22
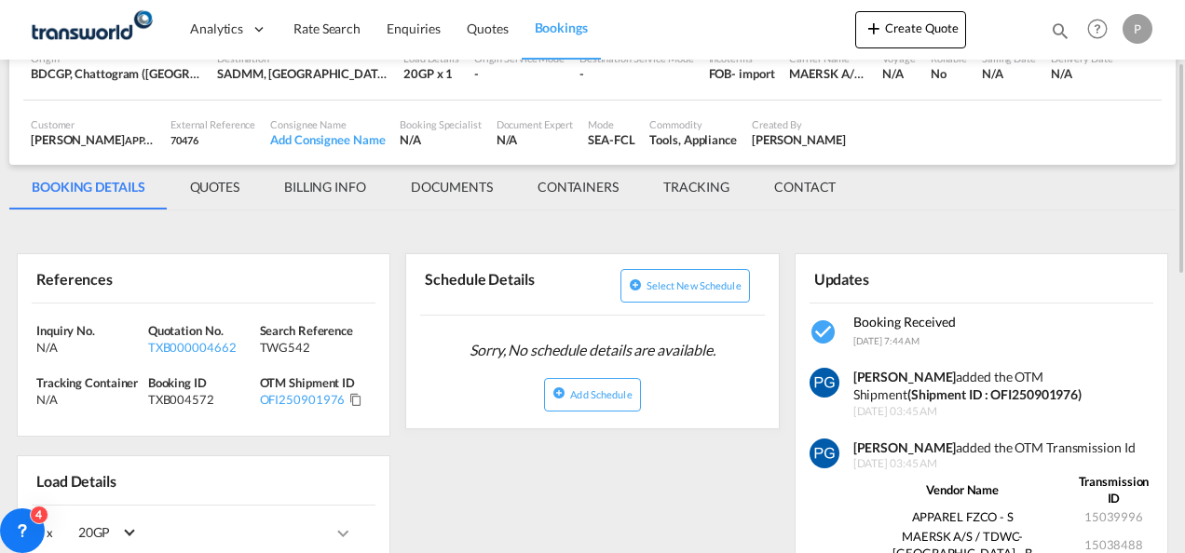
scroll to position [162, 0]
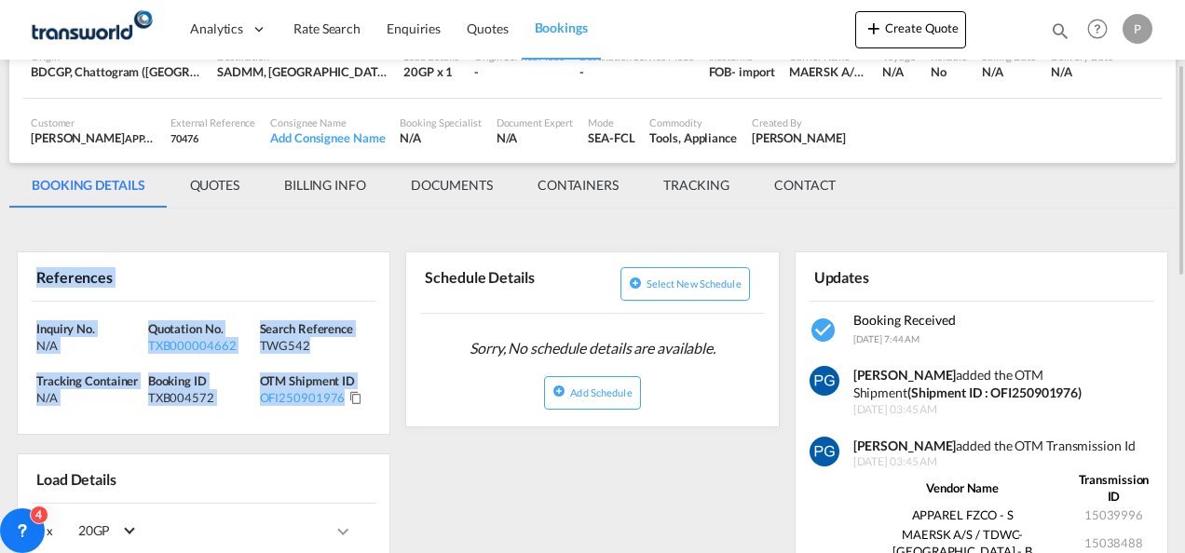
drag, startPoint x: 17, startPoint y: 259, endPoint x: 367, endPoint y: 401, distance: 377.9
click at [367, 401] on div "References Inquiry No. N/A Quotation No. TXB000004662 Search Reference TWG542 T…" at bounding box center [204, 344] width 374 height 184
copy div "References Inquiry No. N/A Quotation No. TXB000004662 Search Reference TWG542 T…"
